Goal: Check status

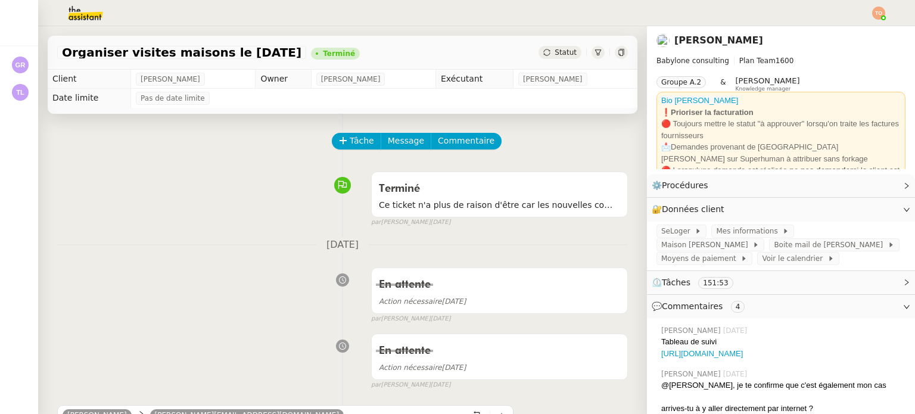
click at [884, 14] on img at bounding box center [879, 13] width 13 height 13
click at [867, 31] on li "Suivi" at bounding box center [846, 34] width 77 height 17
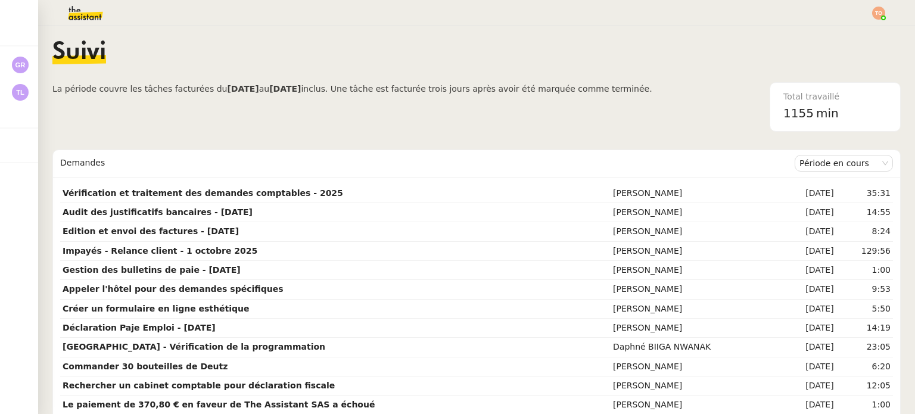
click at [604, 109] on span "La période couvre les tâches facturées du [DATE] au [DATE] inclus. Une tâche es…" at bounding box center [352, 106] width 600 height 49
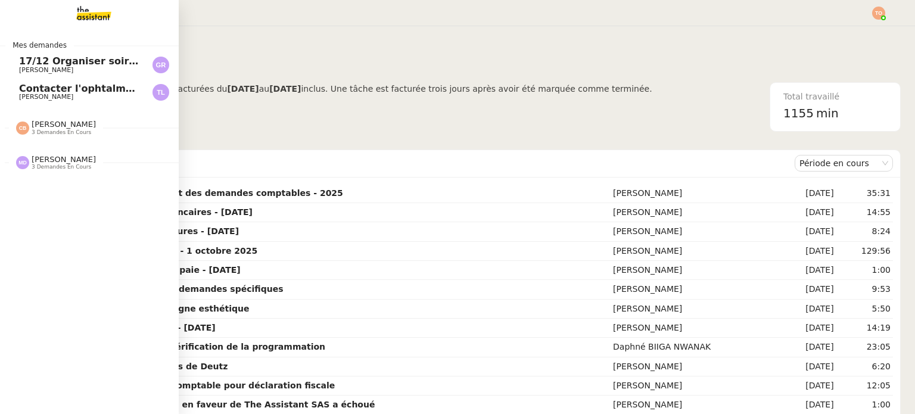
drag, startPoint x: 18, startPoint y: 93, endPoint x: 95, endPoint y: 102, distance: 77.4
click at [18, 93] on link "Contacter l'ophtalmo pour angle d'astigmatisme [PERSON_NAME]" at bounding box center [89, 92] width 179 height 27
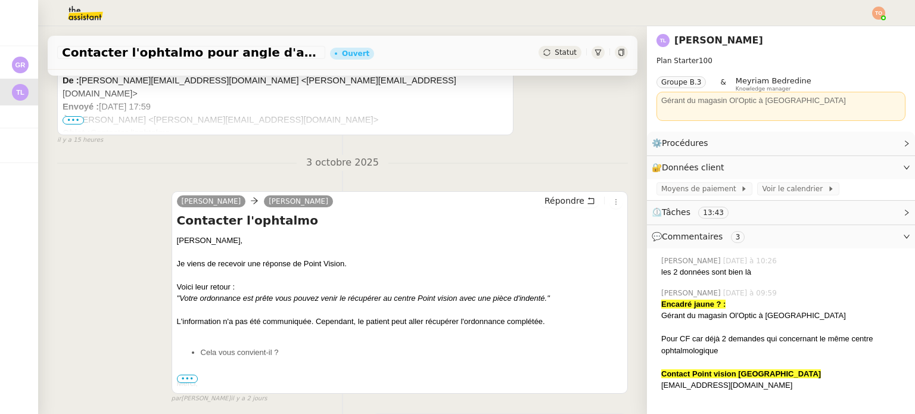
scroll to position [417, 0]
